Goal: Information Seeking & Learning: Learn about a topic

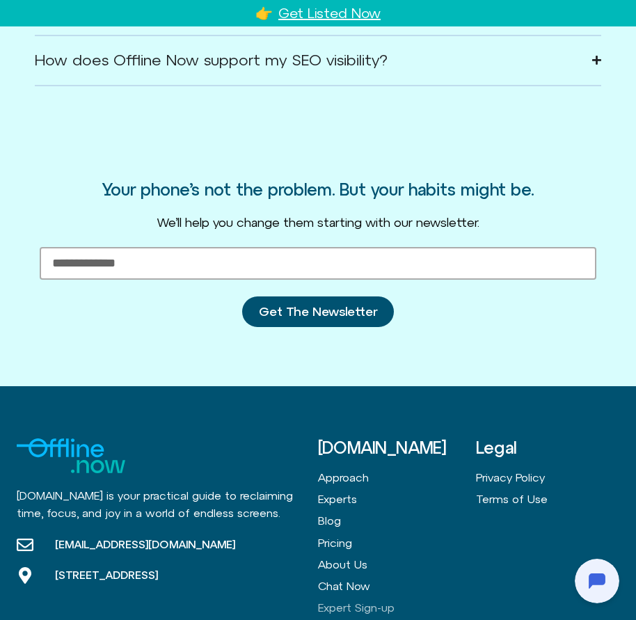
scroll to position [2480, 0]
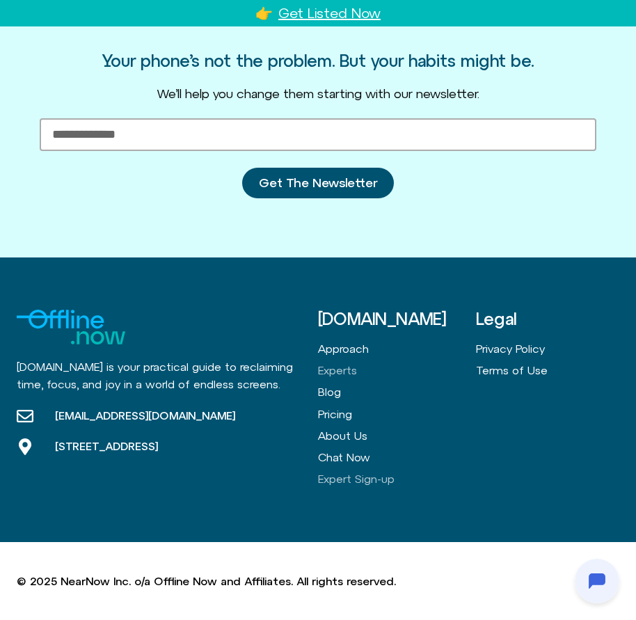
click at [340, 373] on link "Experts" at bounding box center [390, 371] width 144 height 22
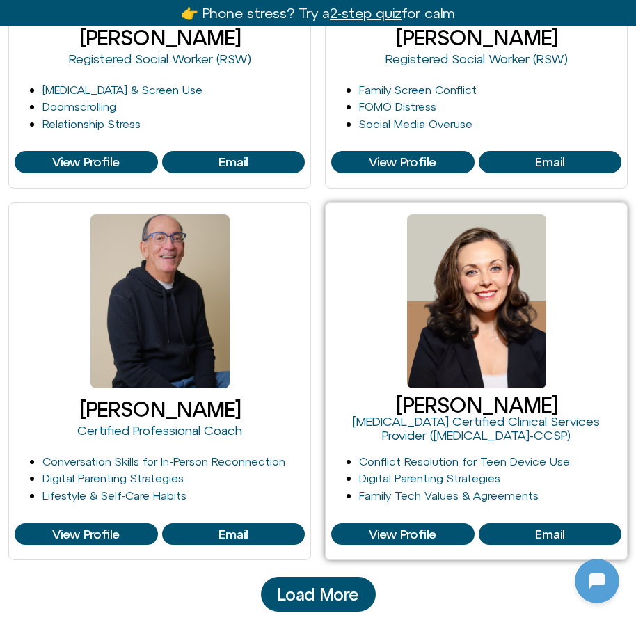
scroll to position [2223, 0]
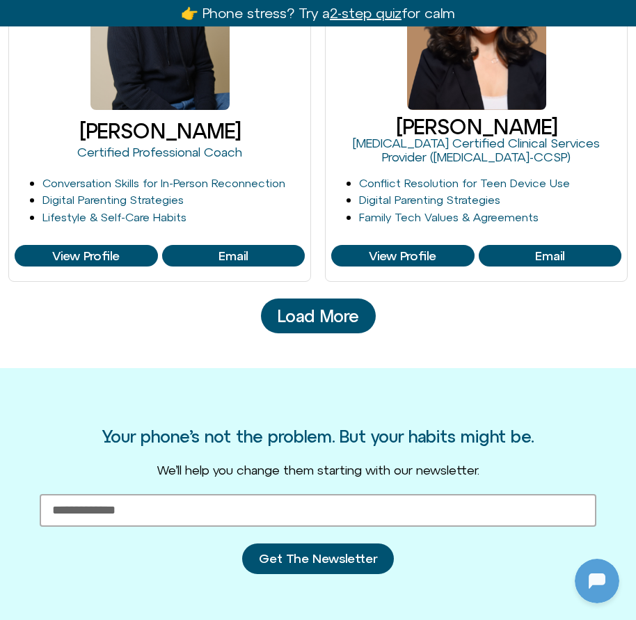
click at [562, 445] on div "Your phone’s not the problem. But your habits might be. We’ll help you change t…" at bounding box center [318, 500] width 636 height 265
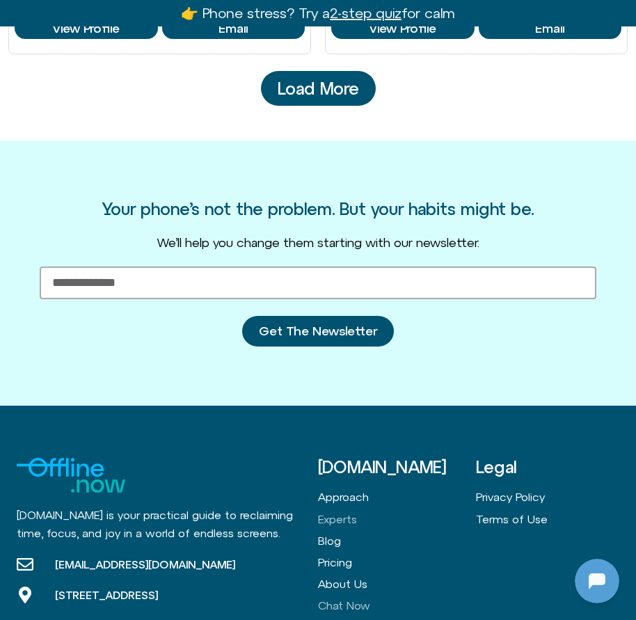
scroll to position [2589, 0]
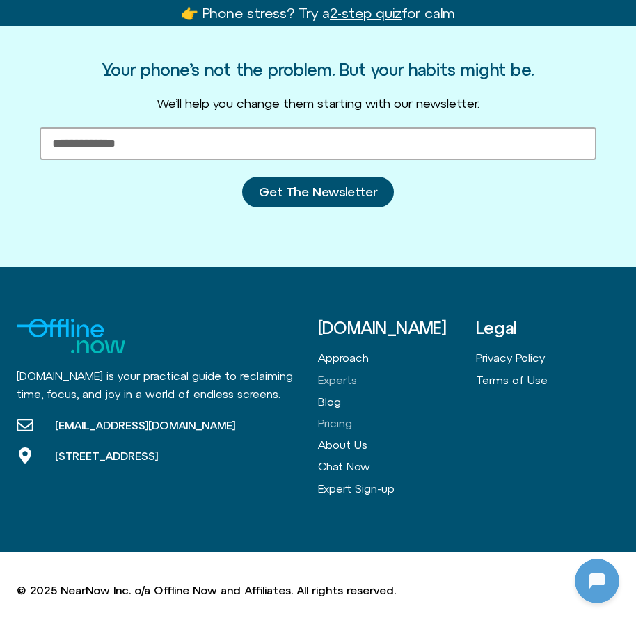
click at [344, 415] on link "Pricing" at bounding box center [390, 424] width 144 height 22
